Goal: Information Seeking & Learning: Learn about a topic

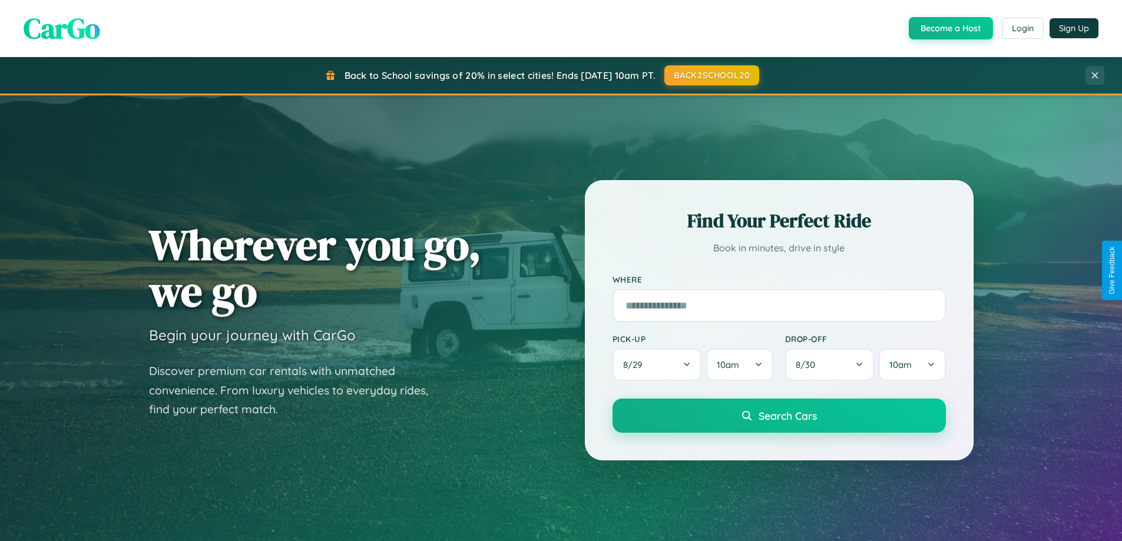
scroll to position [2267, 0]
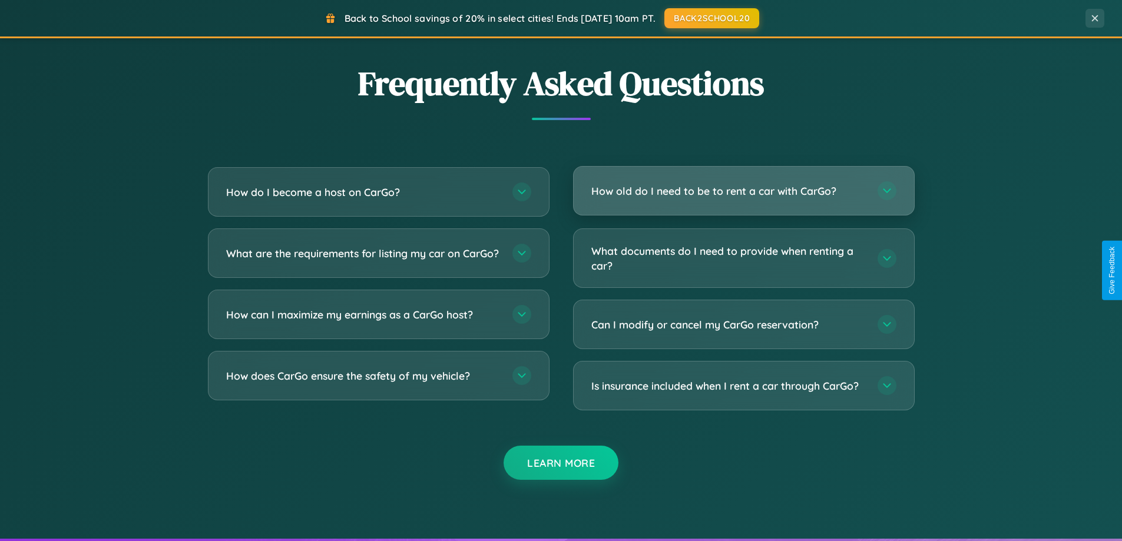
click at [743, 191] on h3 "How old do I need to be to rent a car with CarGo?" at bounding box center [728, 191] width 275 height 15
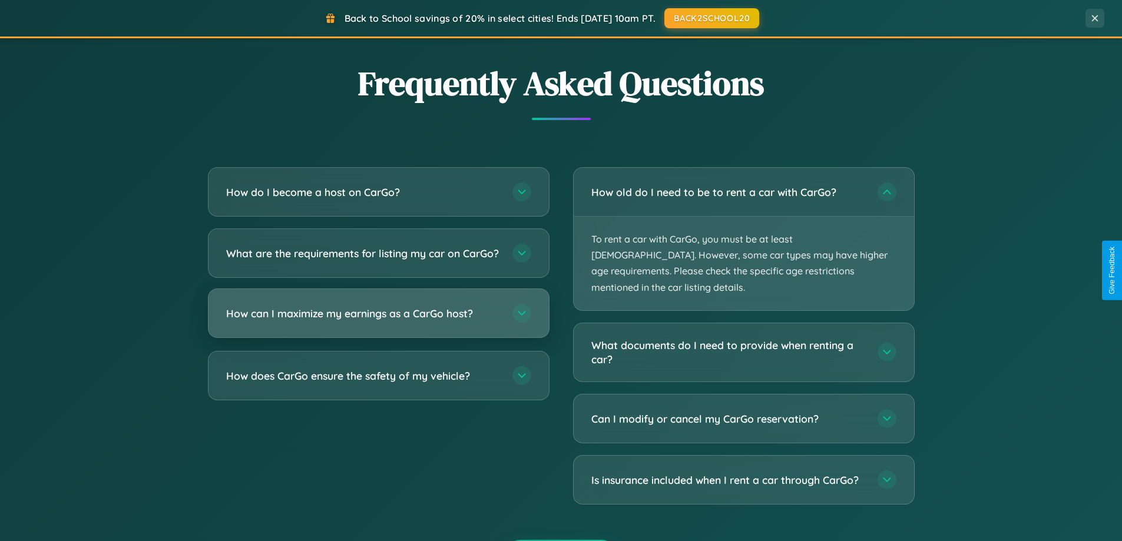
click at [378, 321] on h3 "How can I maximize my earnings as a CarGo host?" at bounding box center [363, 313] width 275 height 15
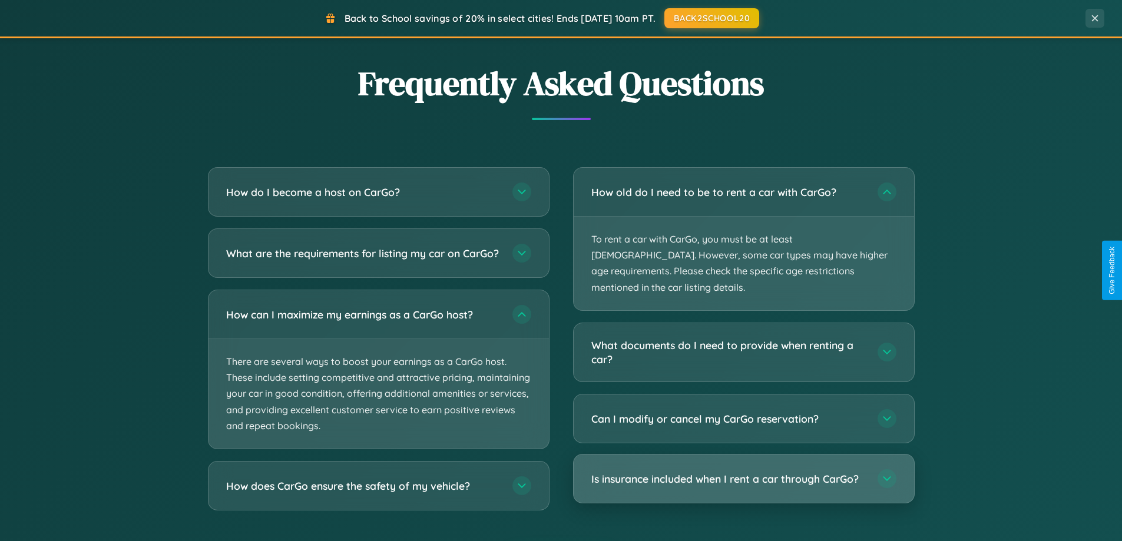
click at [743, 472] on h3 "Is insurance included when I rent a car through CarGo?" at bounding box center [728, 479] width 275 height 15
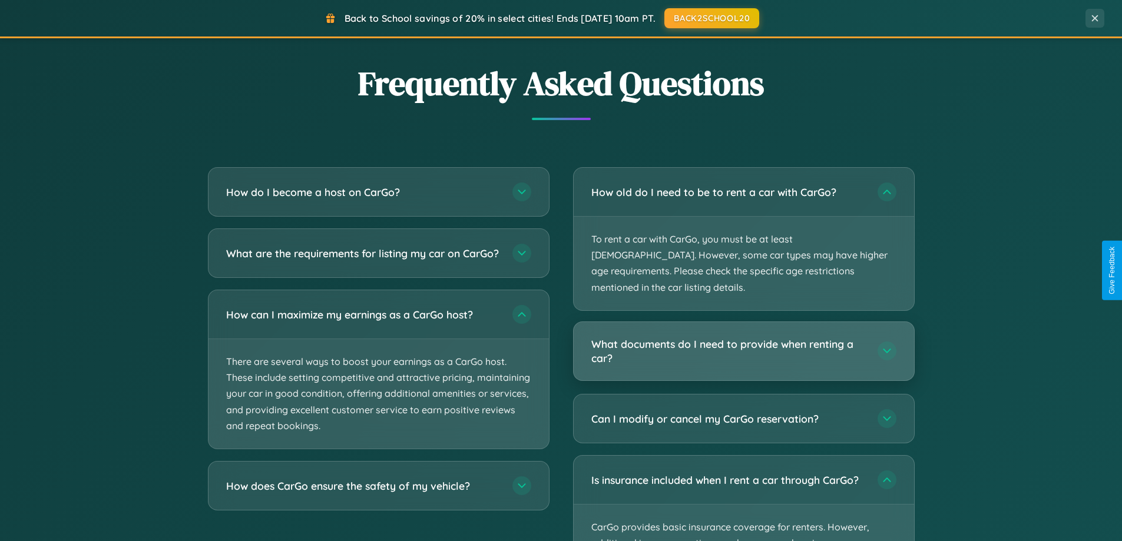
click at [743, 337] on h3 "What documents do I need to provide when renting a car?" at bounding box center [728, 351] width 275 height 29
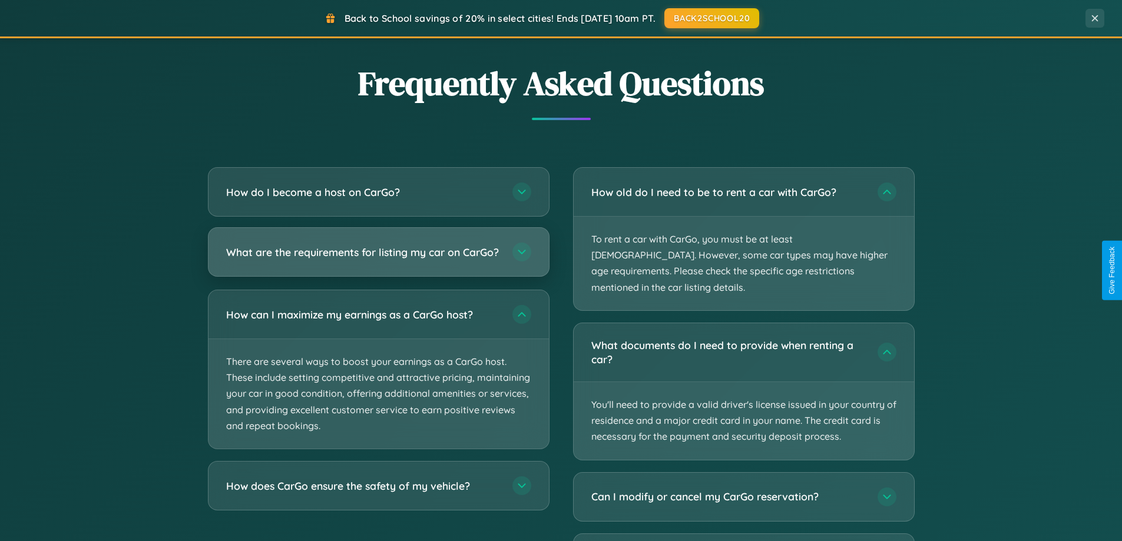
click at [378, 257] on h3 "What are the requirements for listing my car on CarGo?" at bounding box center [363, 252] width 275 height 15
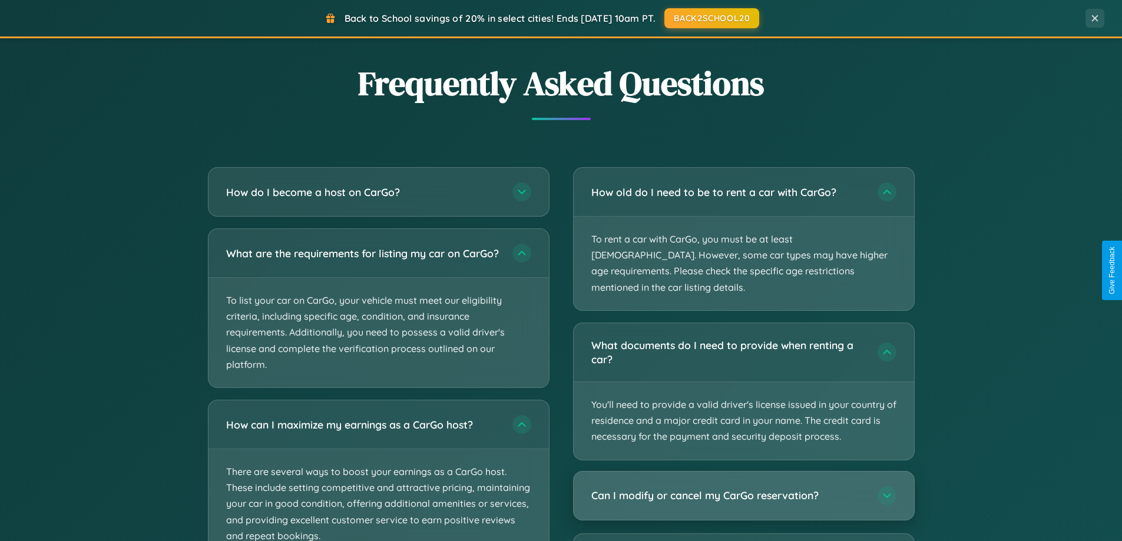
click at [743, 488] on h3 "Can I modify or cancel my CarGo reservation?" at bounding box center [728, 495] width 275 height 15
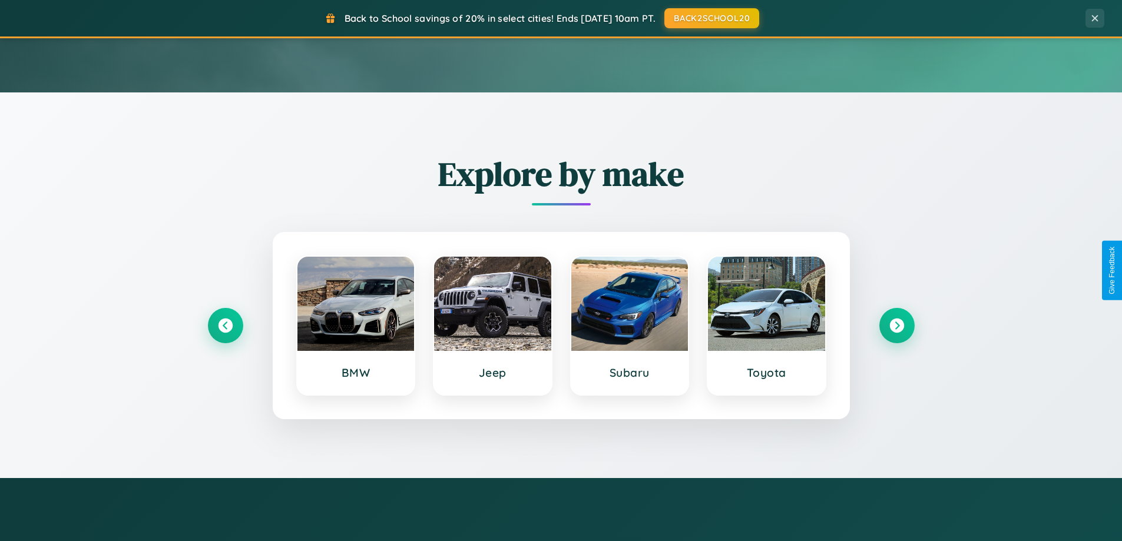
scroll to position [0, 0]
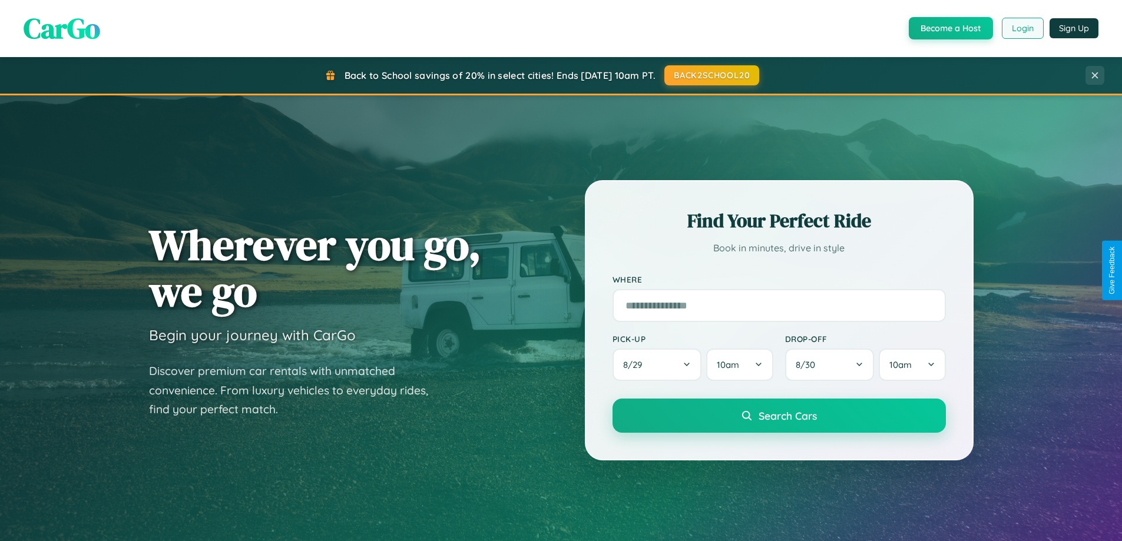
click at [1022, 28] on button "Login" at bounding box center [1023, 28] width 42 height 21
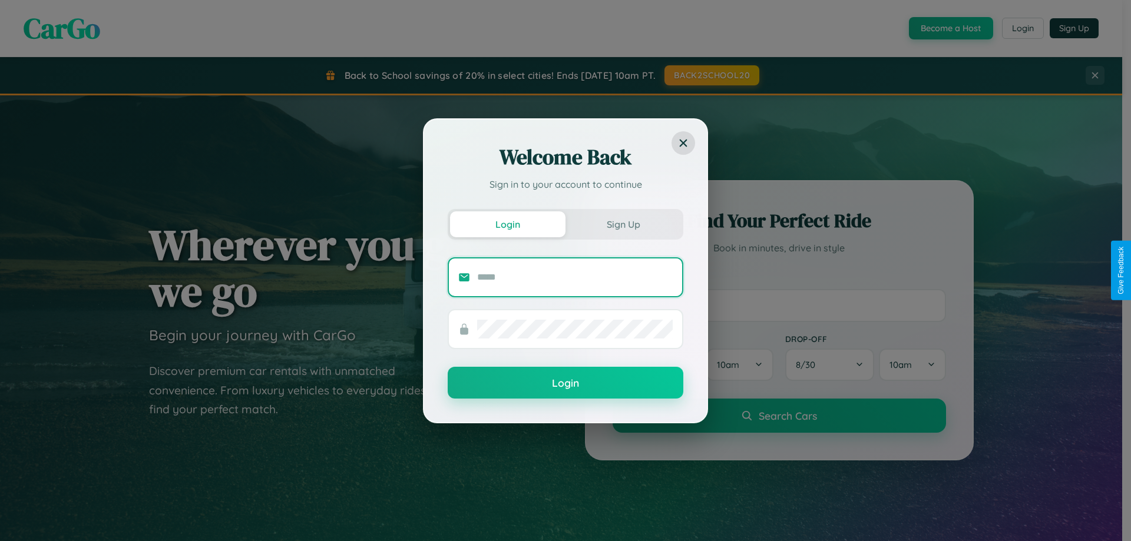
click at [575, 277] on input "text" at bounding box center [575, 277] width 196 height 19
type input "**********"
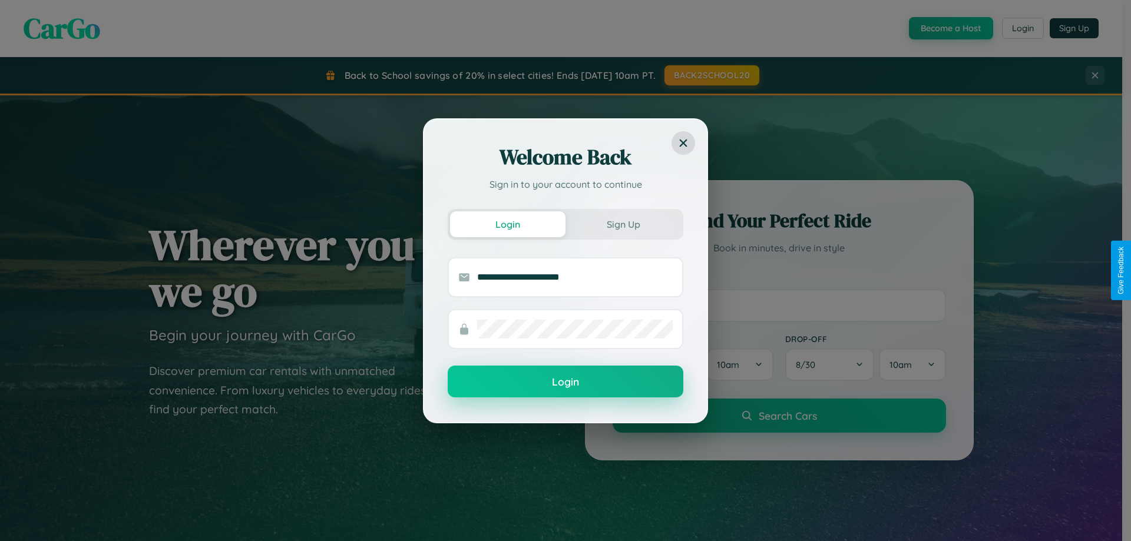
click at [566, 382] on button "Login" at bounding box center [566, 382] width 236 height 32
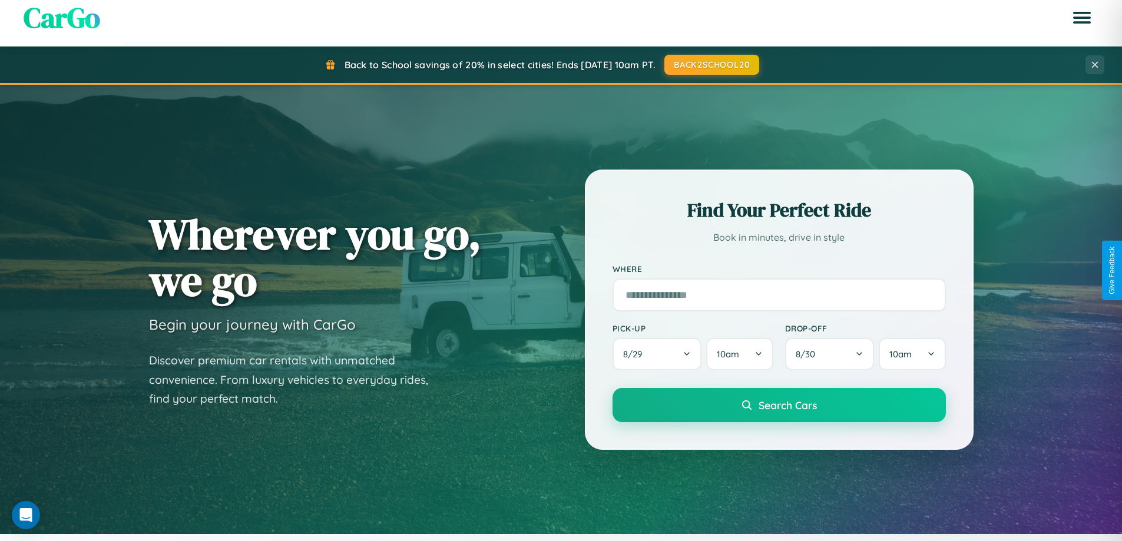
scroll to position [811, 0]
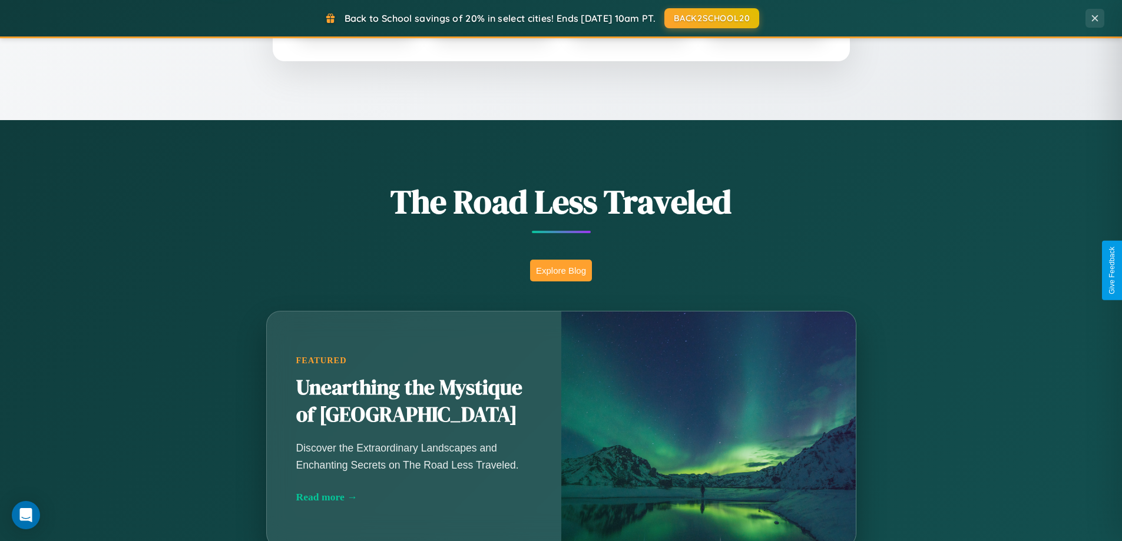
click at [561, 270] on button "Explore Blog" at bounding box center [561, 271] width 62 height 22
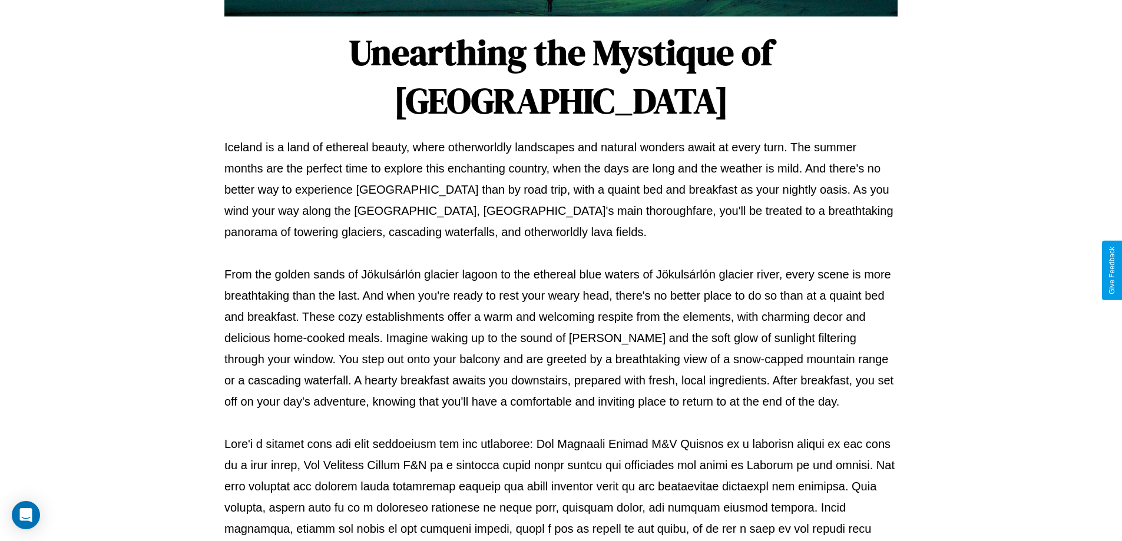
scroll to position [381, 0]
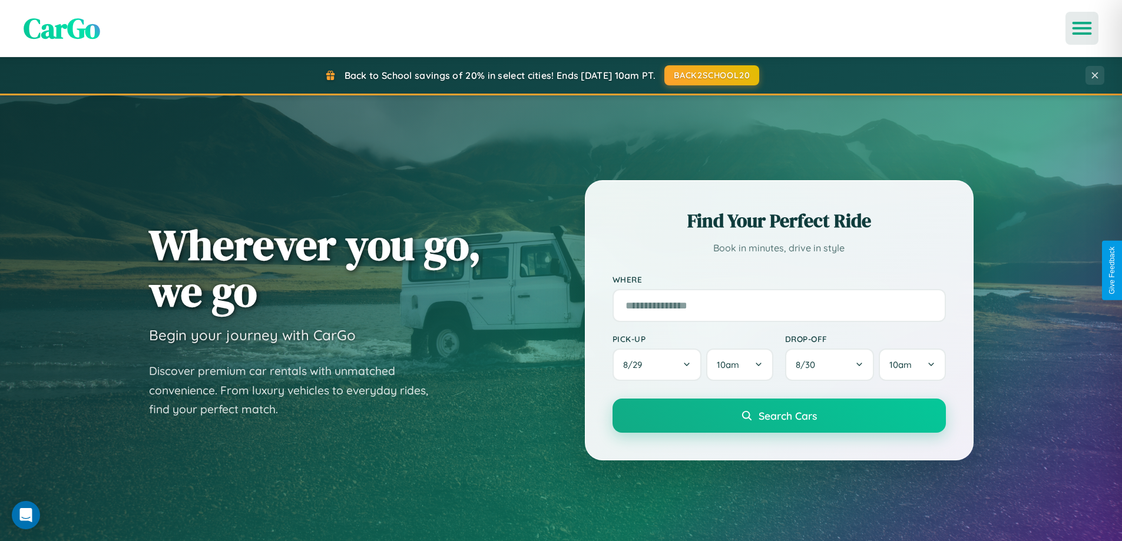
click at [1082, 28] on icon "Open menu" at bounding box center [1082, 28] width 17 height 11
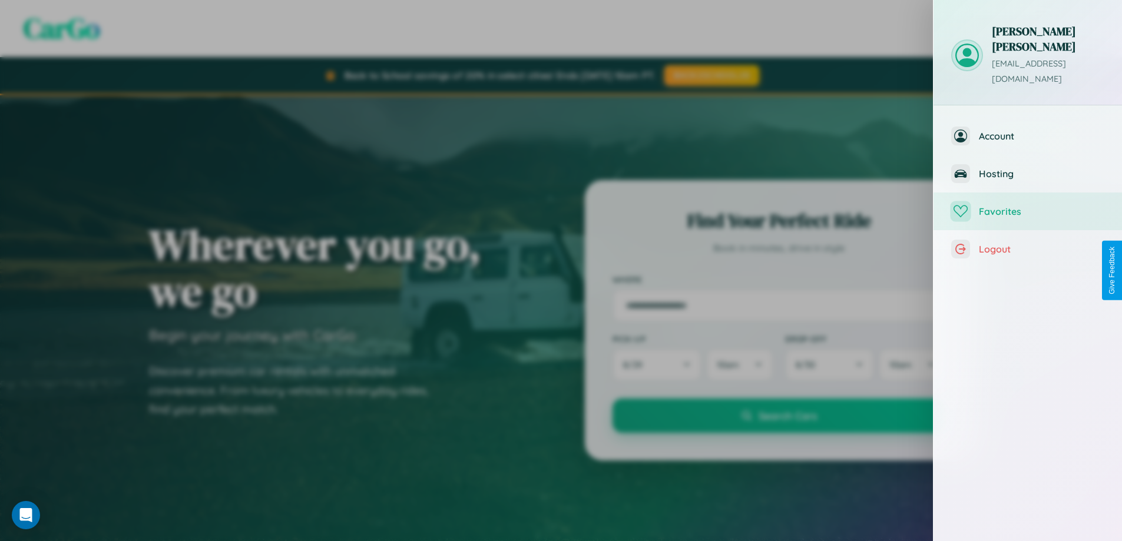
click at [1028, 206] on span "Favorites" at bounding box center [1041, 212] width 125 height 12
